Goal: Task Accomplishment & Management: Use online tool/utility

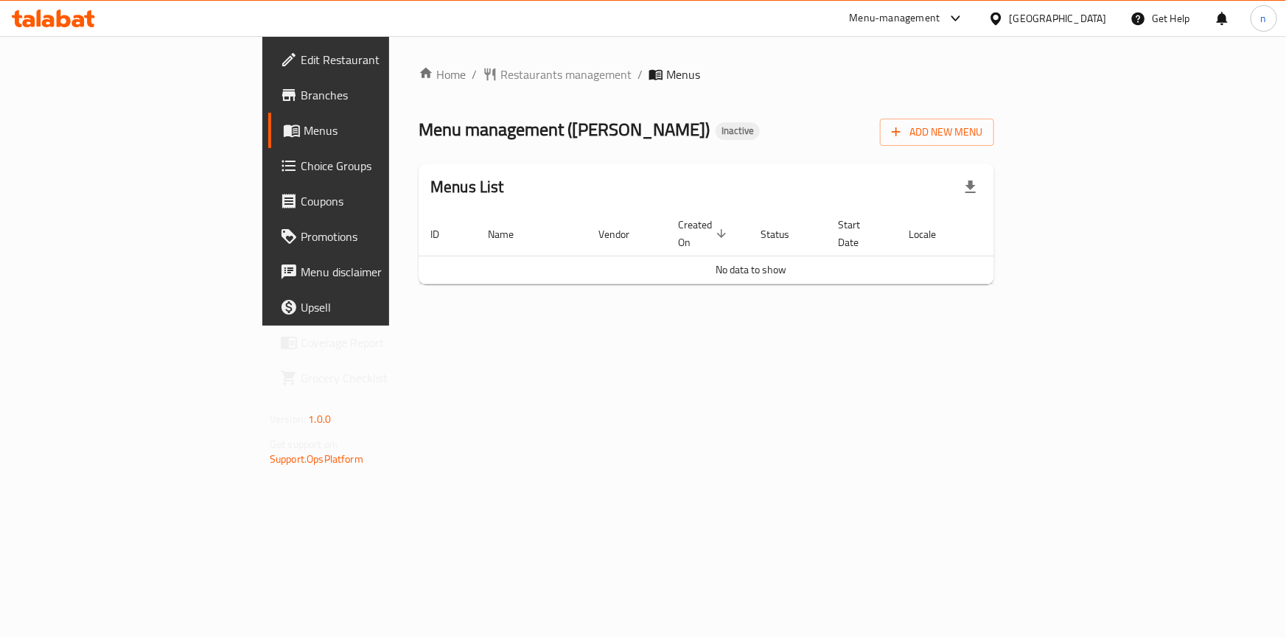
click at [952, 326] on div "Home / Restaurants management / Menus Menu management ( [PERSON_NAME] ) Inactiv…" at bounding box center [706, 181] width 635 height 290
click at [983, 124] on span "Add New Menu" at bounding box center [937, 132] width 91 height 18
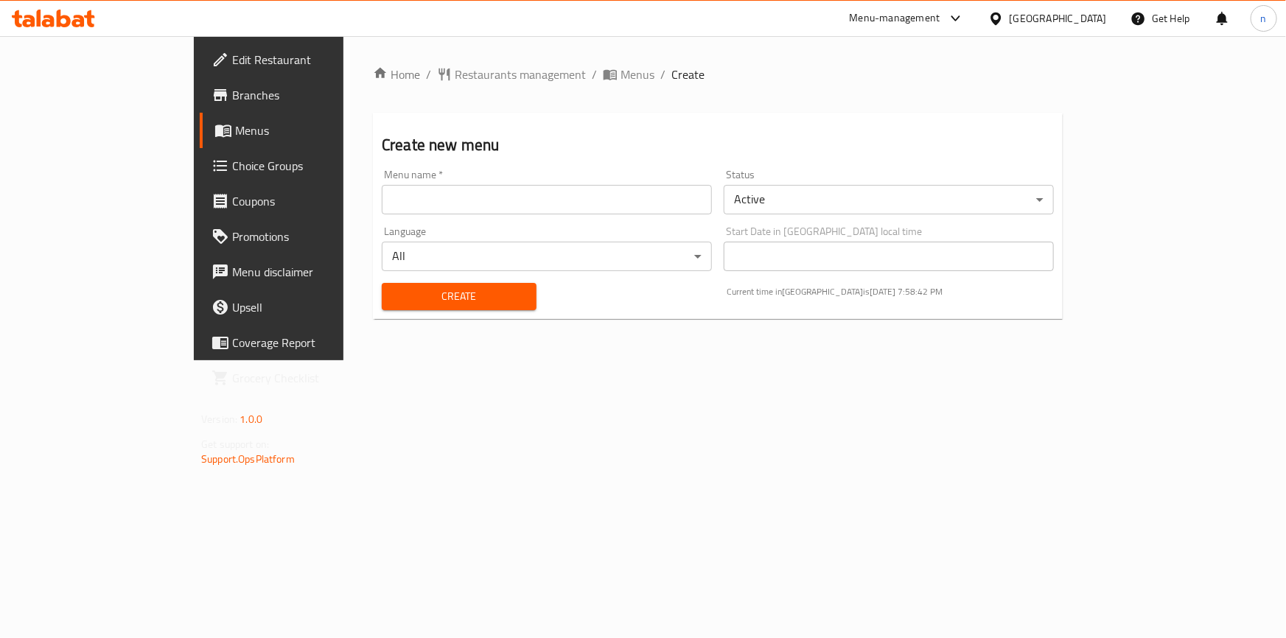
click at [712, 206] on input "text" at bounding box center [547, 199] width 330 height 29
type input "9"
type input "3/9"
click at [382, 283] on button "Create" at bounding box center [459, 296] width 155 height 27
click at [621, 70] on span "Menus" at bounding box center [638, 75] width 34 height 18
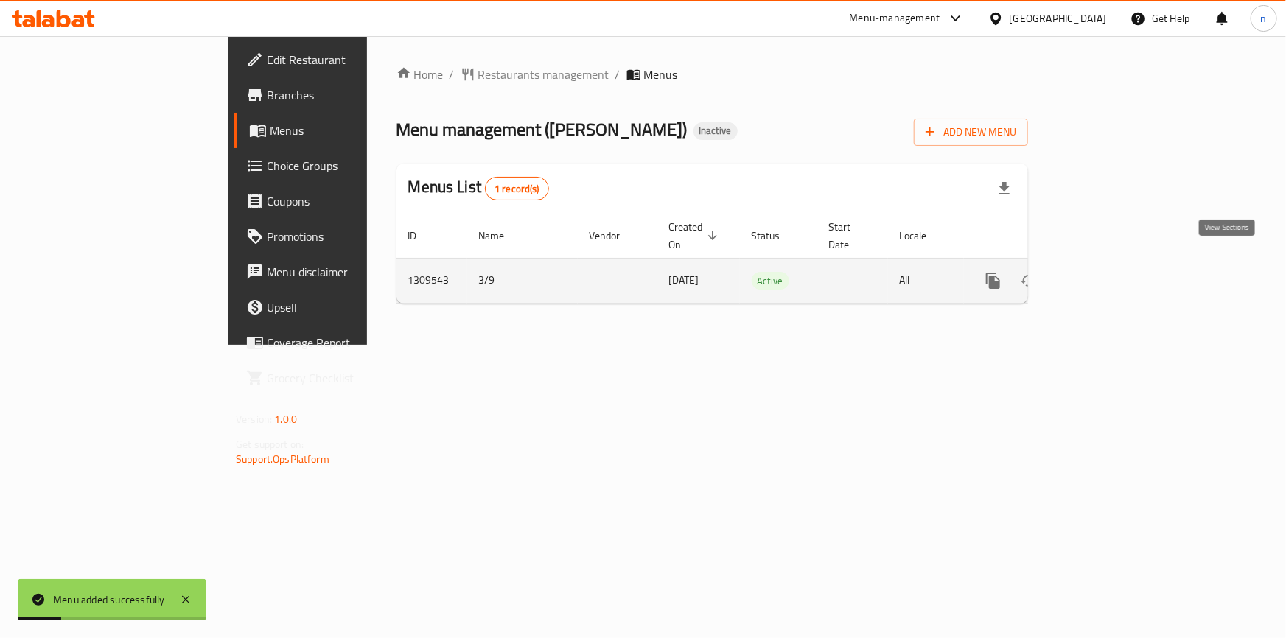
click at [1109, 272] on icon "enhanced table" at bounding box center [1100, 281] width 18 height 18
